Goal: Information Seeking & Learning: Find specific fact

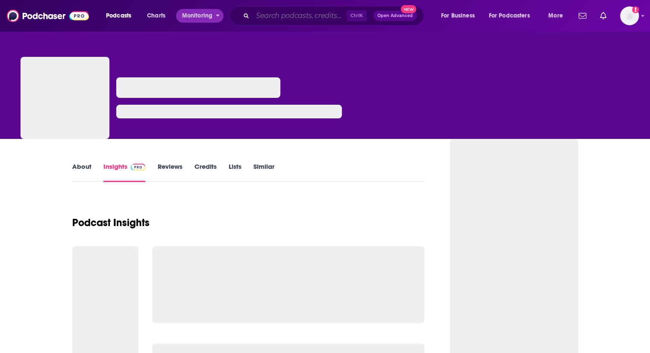
drag, startPoint x: 0, startPoint y: 0, endPoint x: 313, endPoint y: 11, distance: 313.1
click at [313, 11] on input "Search podcasts, credits, & more..." at bounding box center [300, 16] width 94 height 14
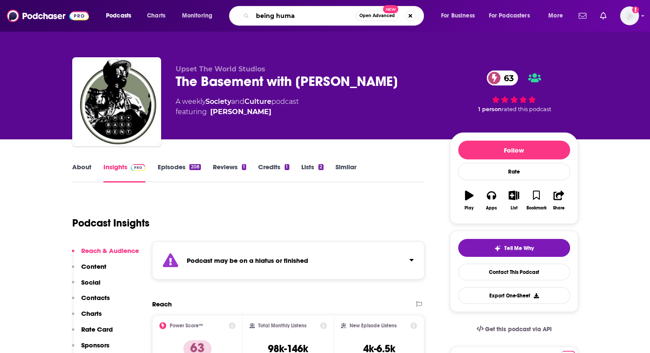
type input "being human"
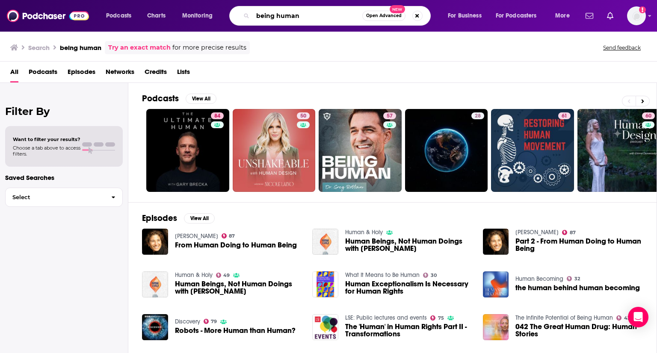
click at [338, 20] on input "being human" at bounding box center [307, 16] width 109 height 14
type input "being human with [PERSON_NAME]"
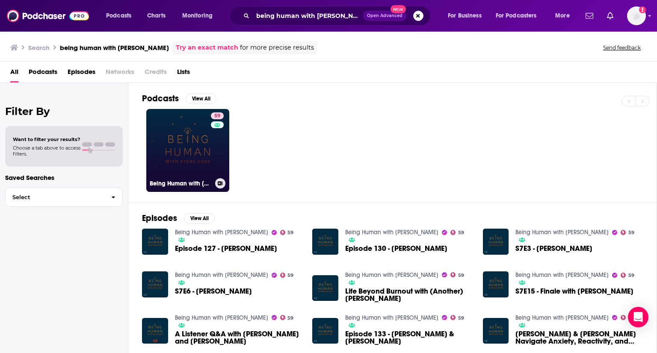
click at [209, 165] on link "59 Being Human with [PERSON_NAME]" at bounding box center [187, 150] width 83 height 83
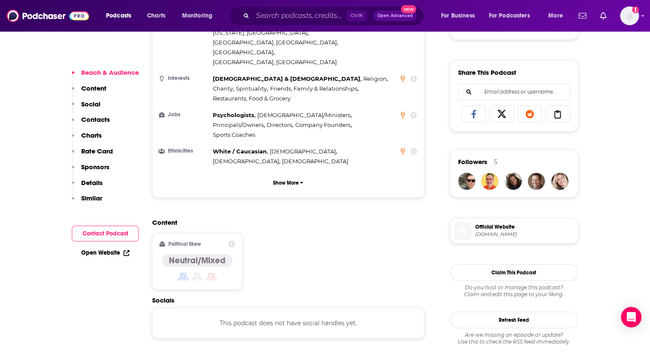
scroll to position [556, 0]
